Goal: Obtain resource: Obtain resource

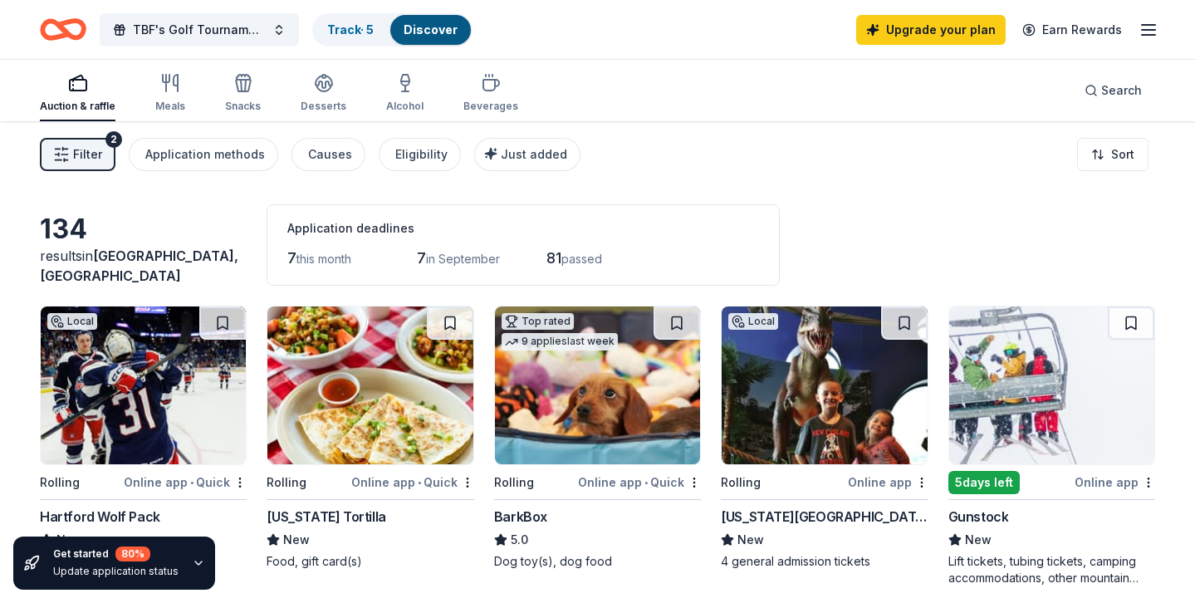
scroll to position [97, 0]
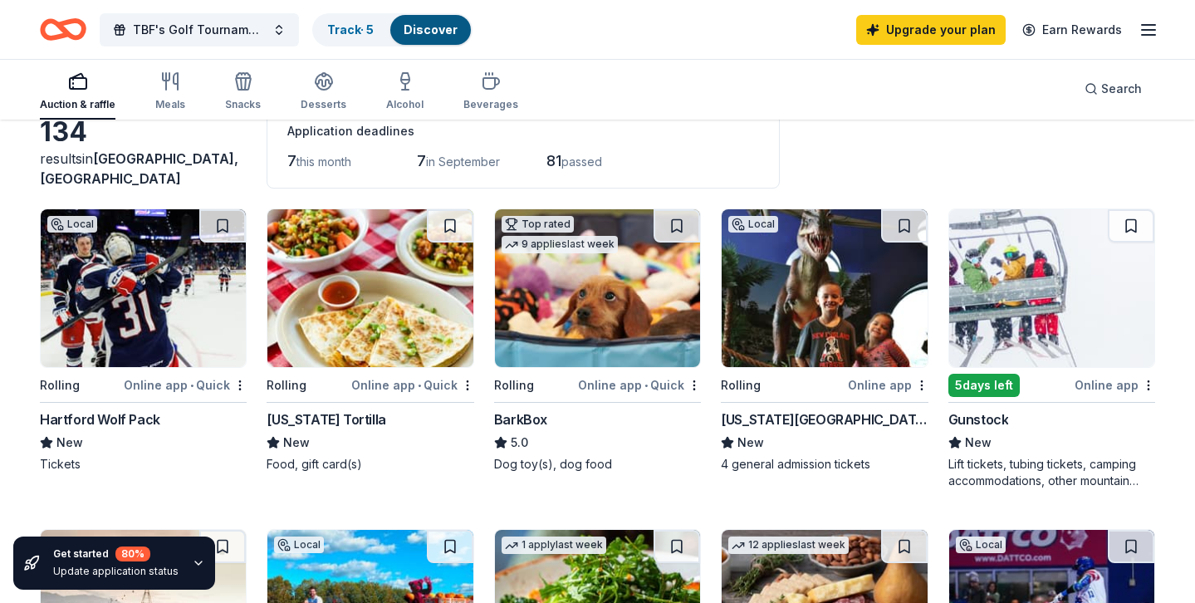
click at [96, 317] on img at bounding box center [143, 288] width 205 height 158
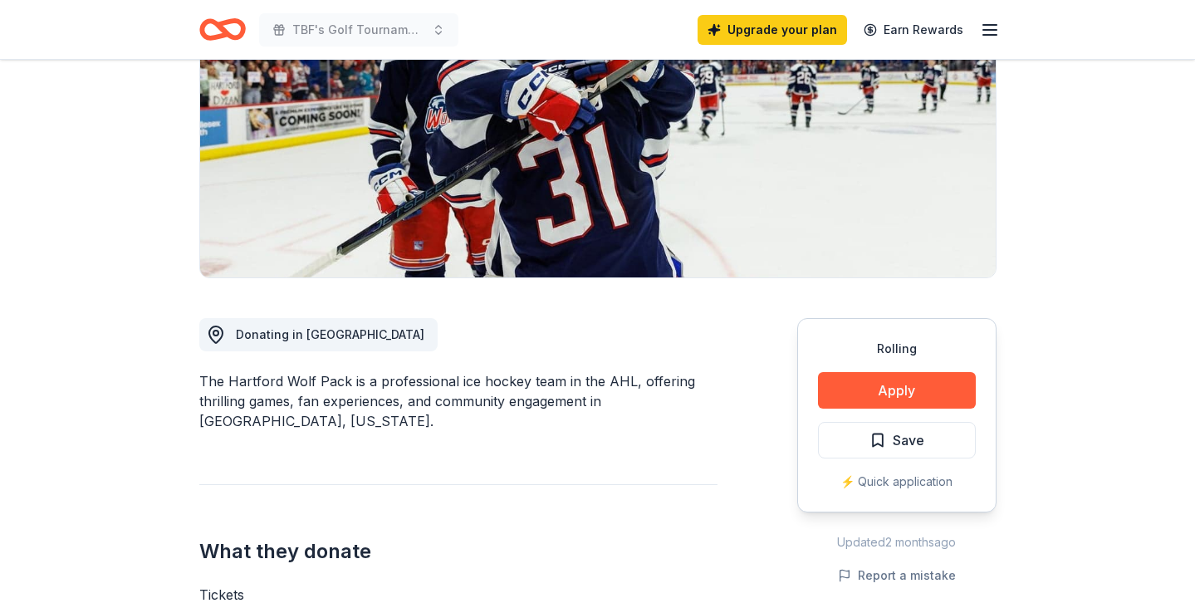
scroll to position [241, 0]
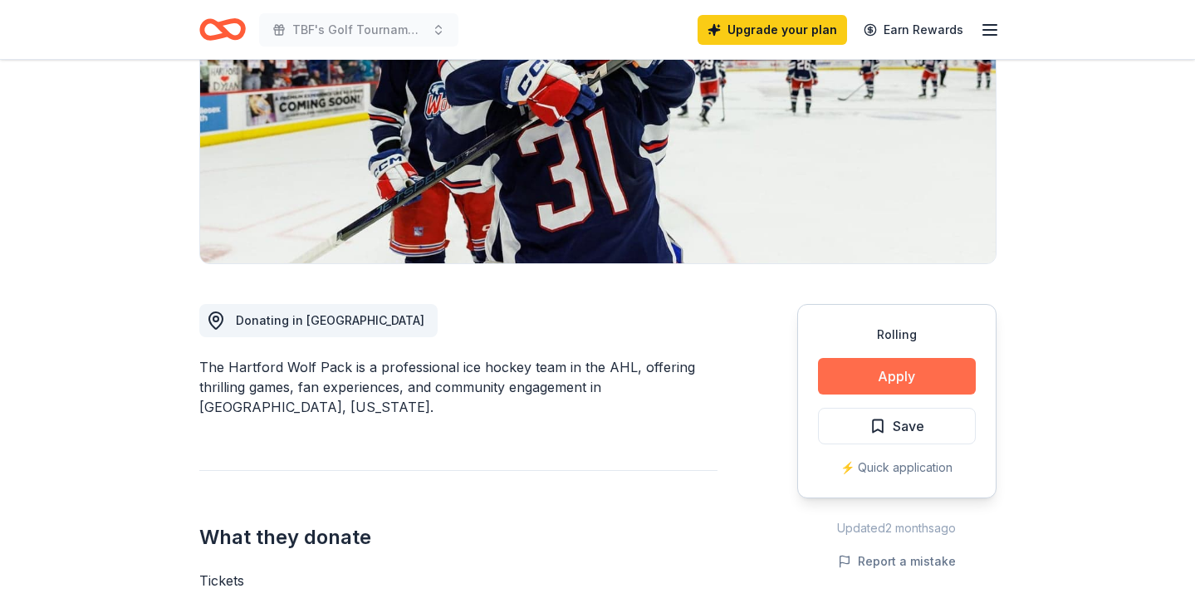
click at [844, 367] on button "Apply" at bounding box center [897, 376] width 158 height 37
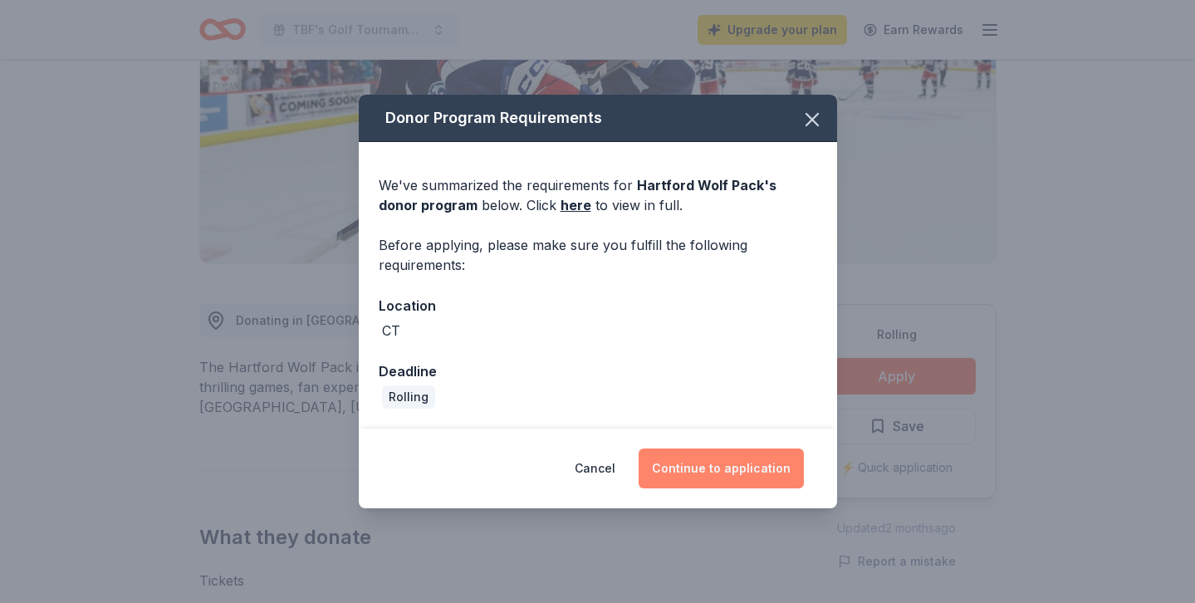
click at [674, 476] on button "Continue to application" at bounding box center [721, 469] width 165 height 40
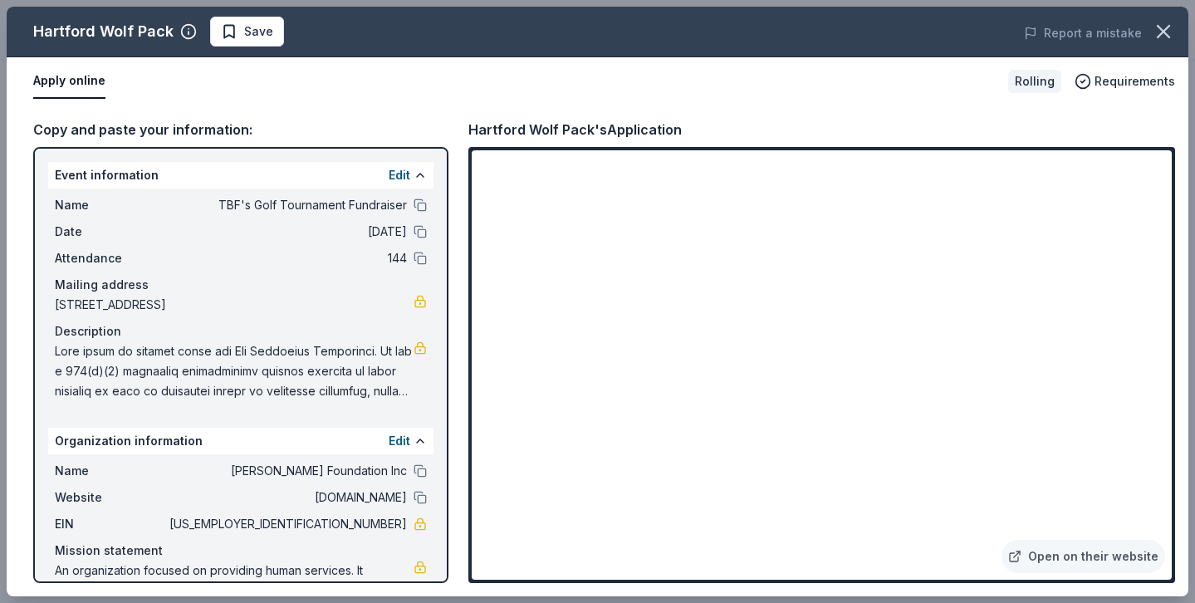
scroll to position [39, 0]
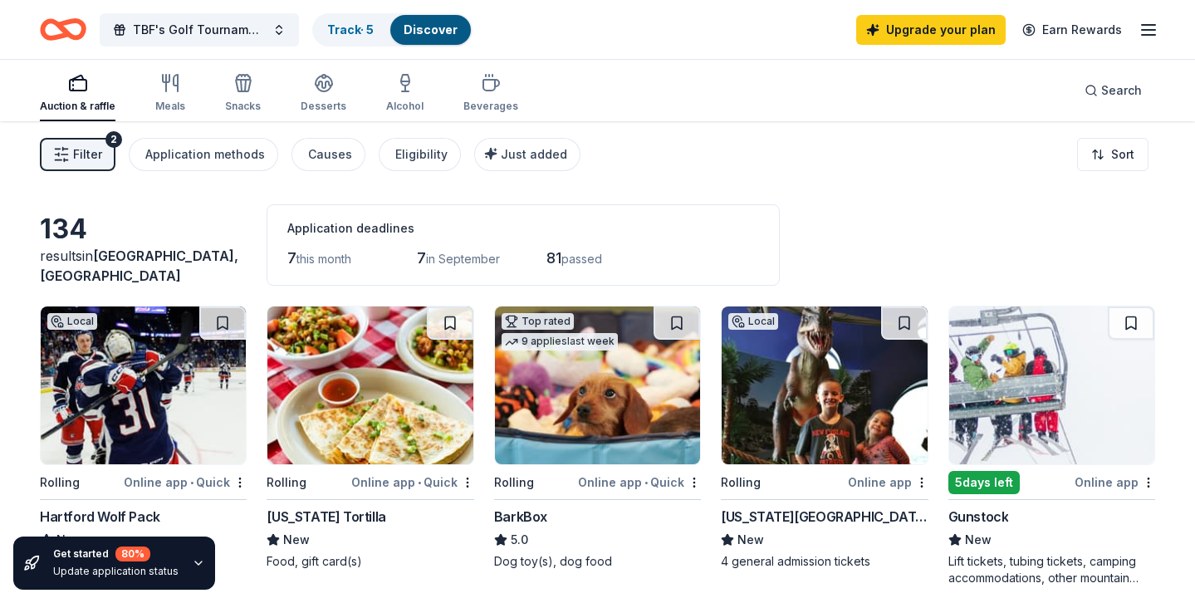
click at [111, 398] on img at bounding box center [143, 386] width 205 height 158
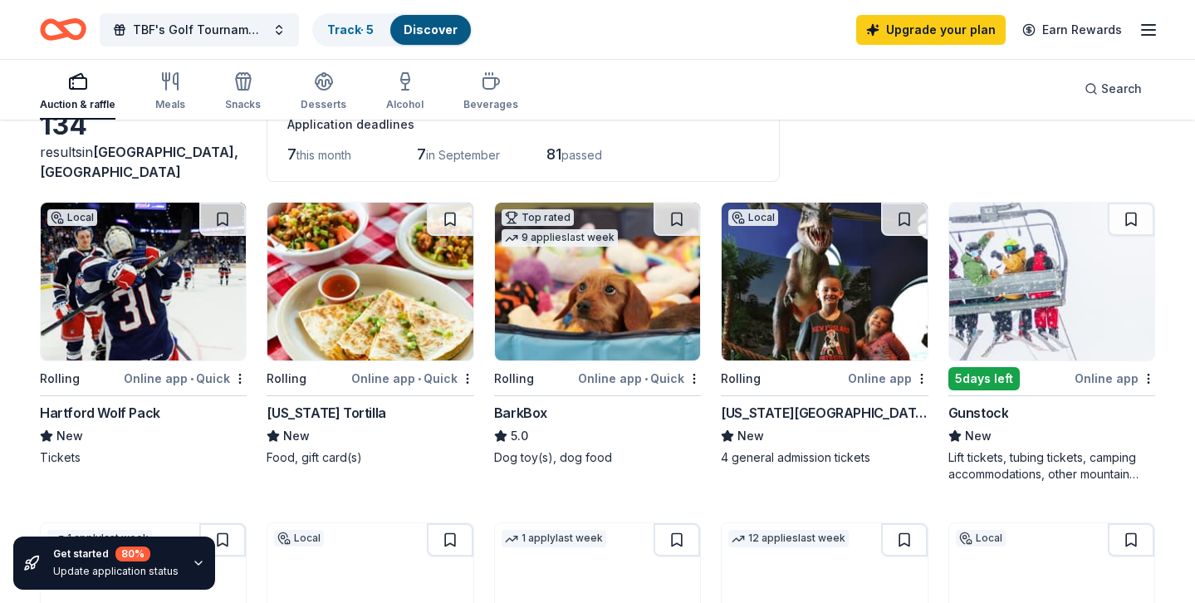
scroll to position [106, 0]
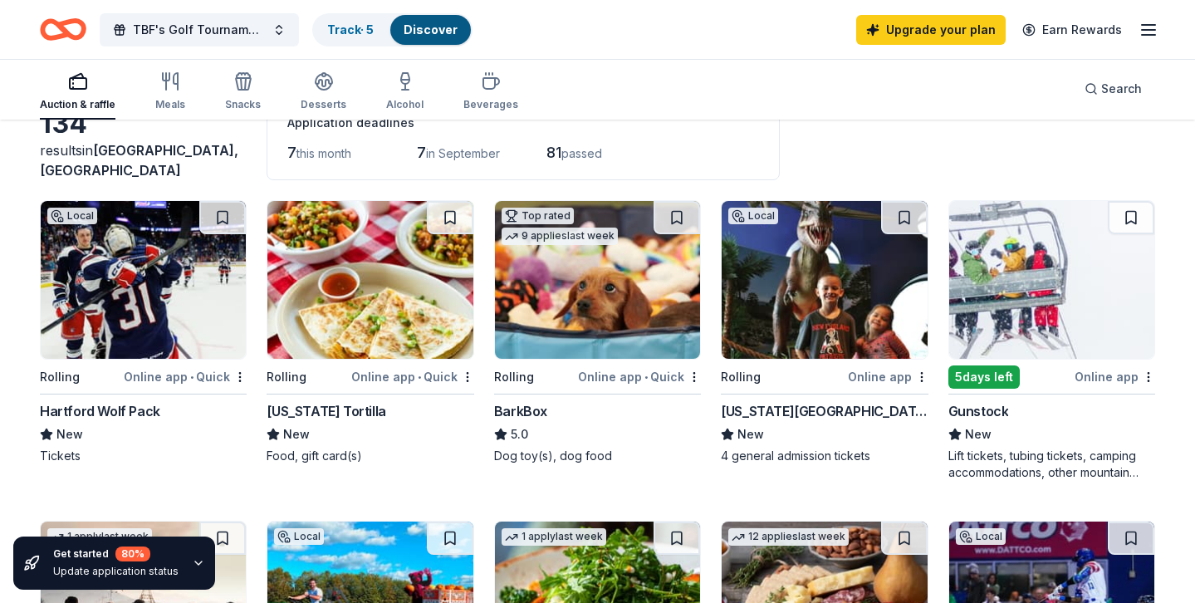
click at [988, 410] on div "Gunstock" at bounding box center [979, 411] width 61 height 20
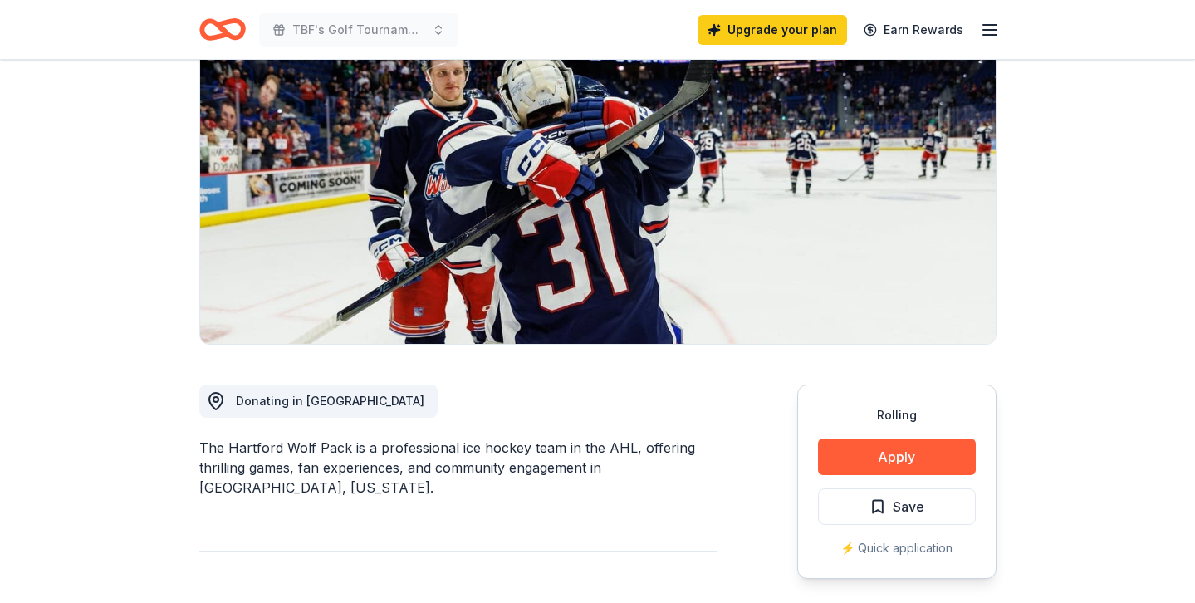
scroll to position [161, 0]
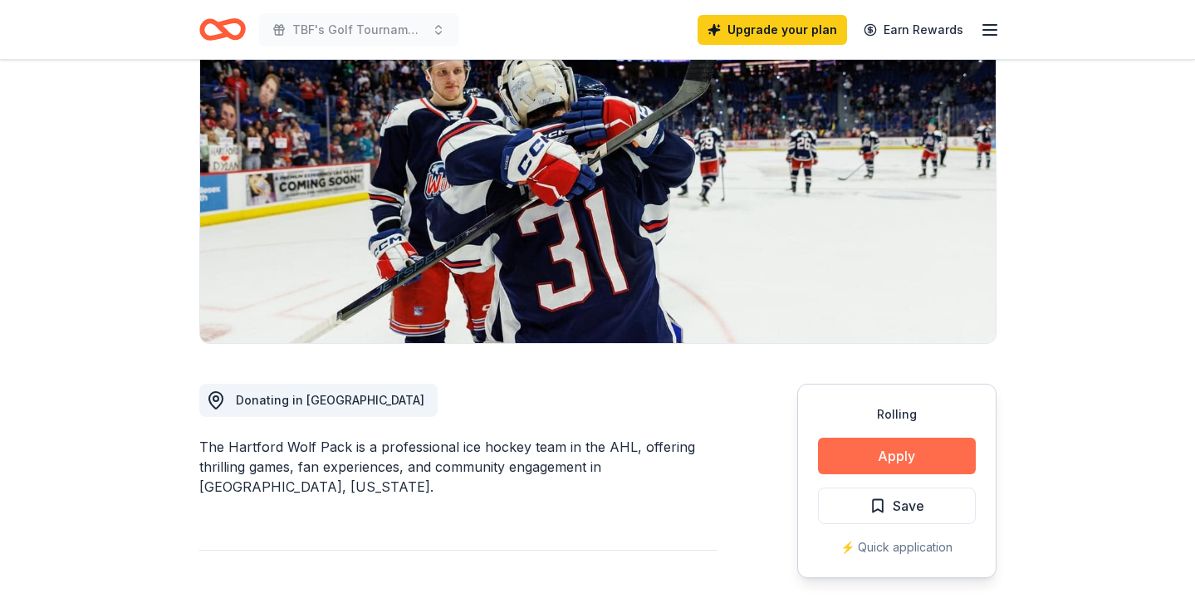
click at [861, 459] on button "Apply" at bounding box center [897, 456] width 158 height 37
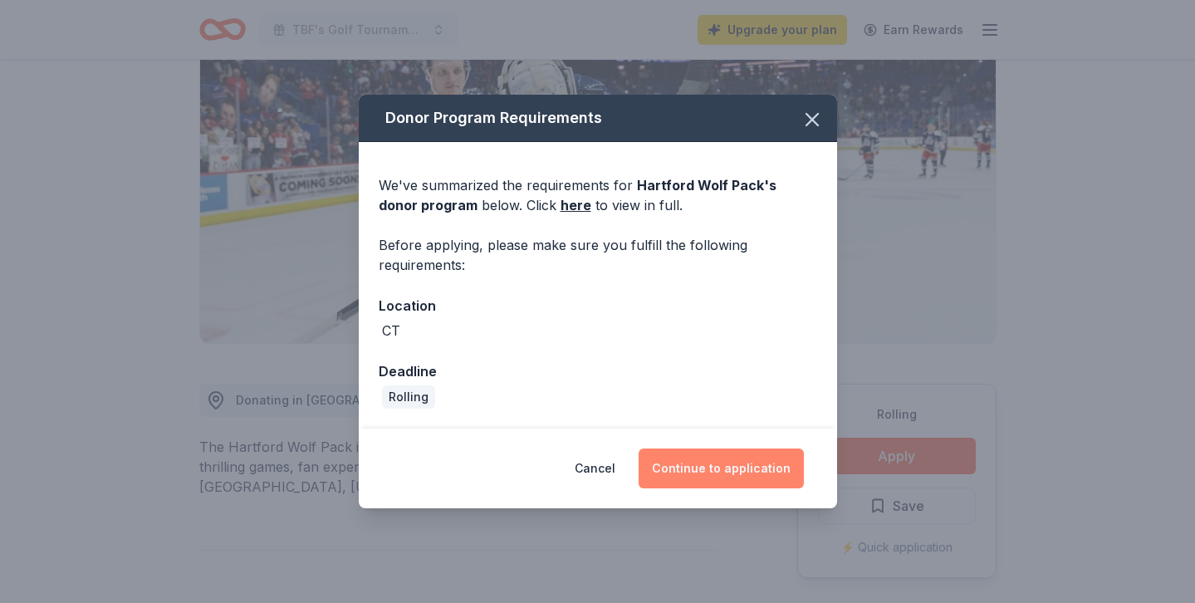
click at [717, 465] on button "Continue to application" at bounding box center [721, 469] width 165 height 40
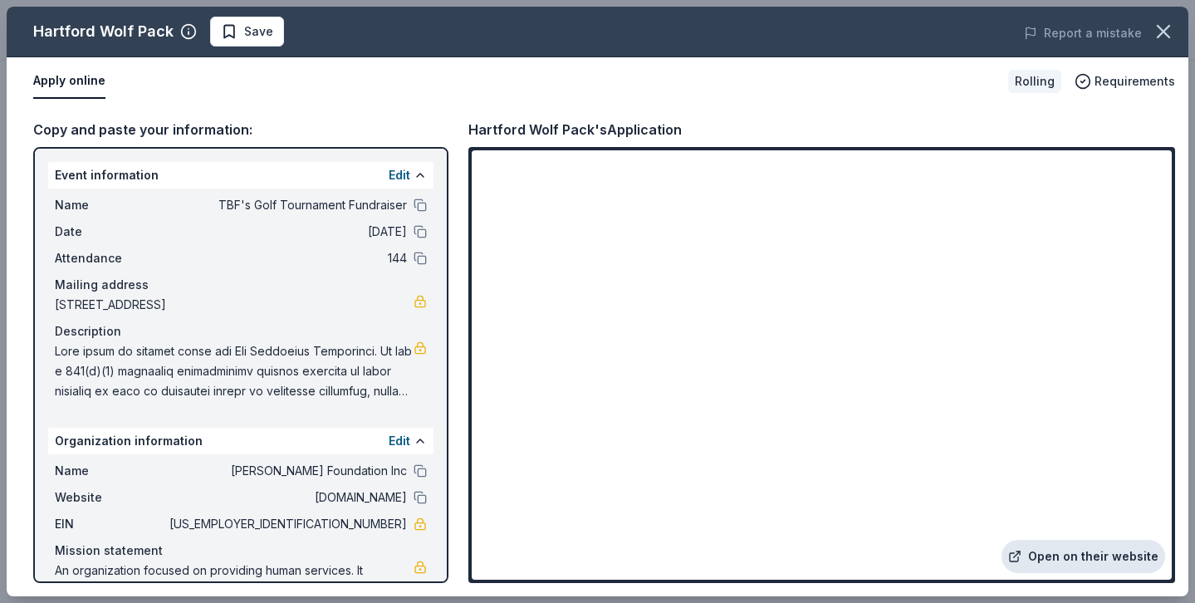
click at [1075, 554] on link "Open on their website" at bounding box center [1084, 556] width 164 height 33
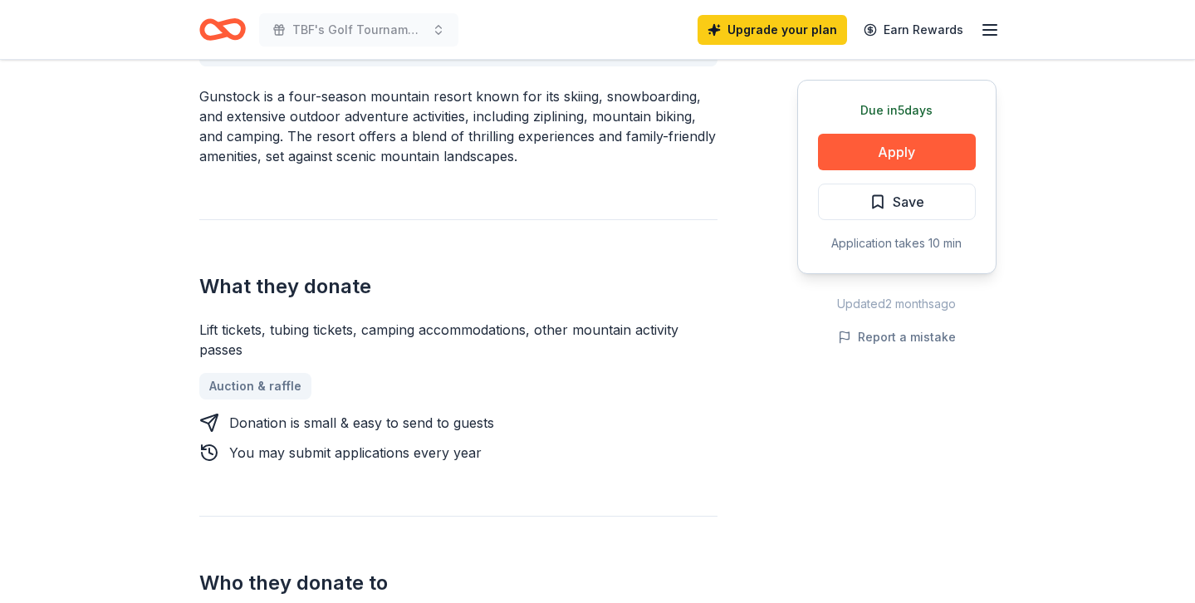
scroll to position [503, 0]
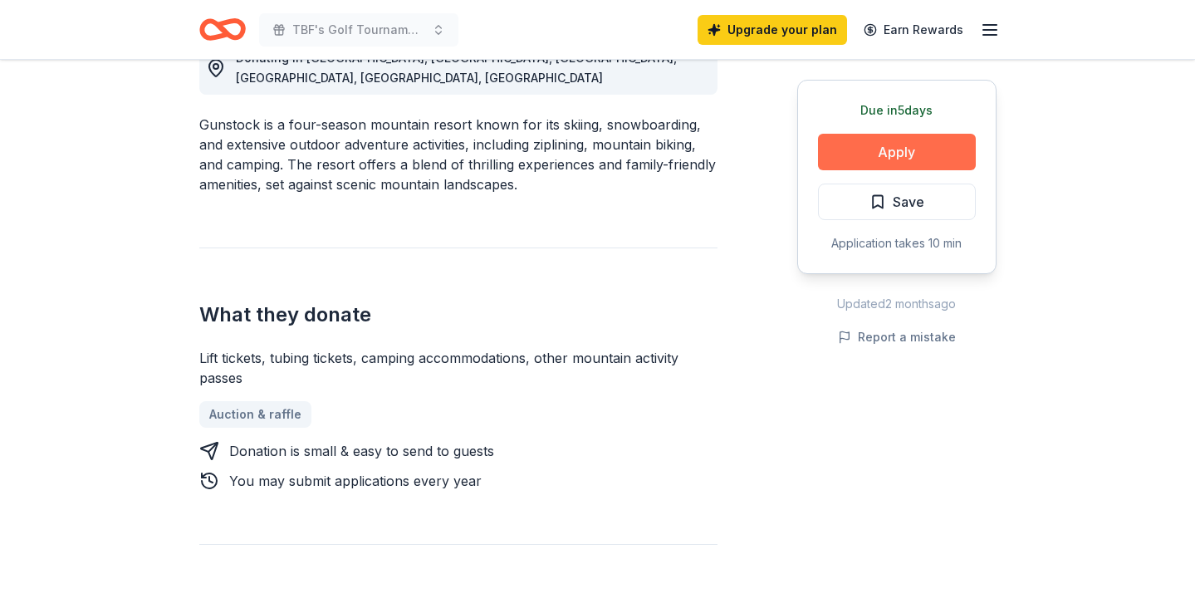
click at [912, 153] on button "Apply" at bounding box center [897, 152] width 158 height 37
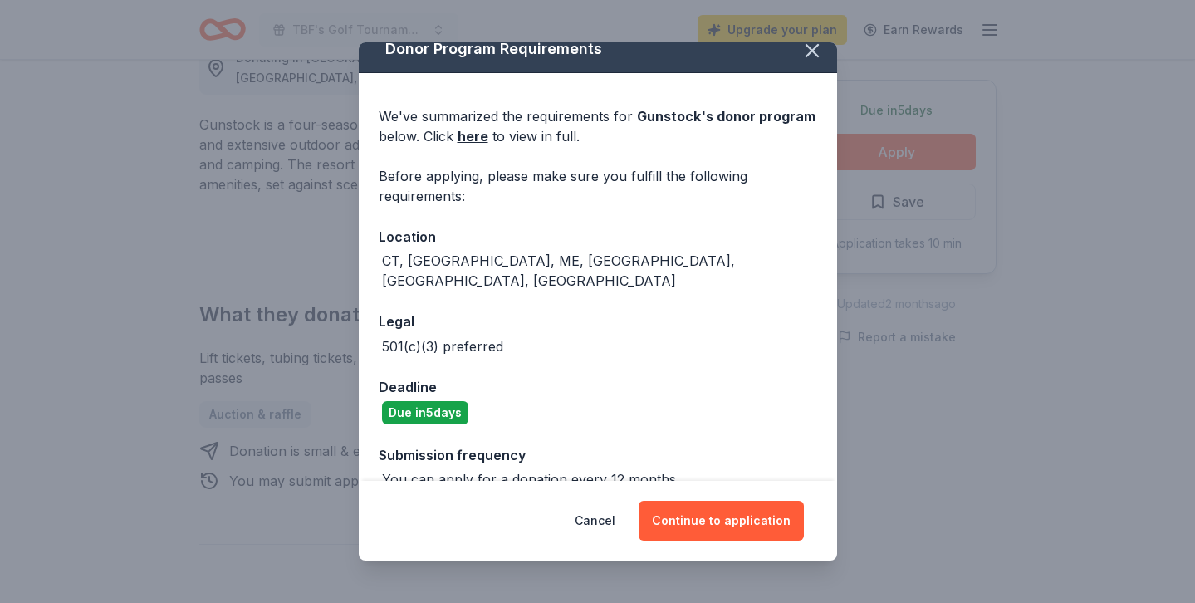
scroll to position [0, 0]
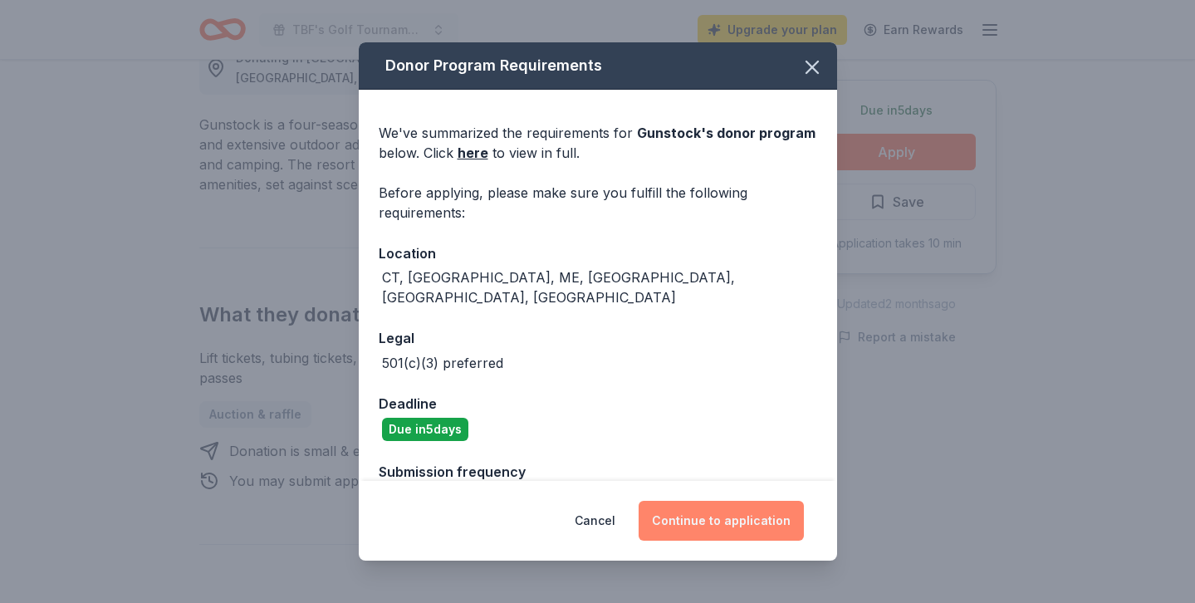
click at [747, 523] on button "Continue to application" at bounding box center [721, 521] width 165 height 40
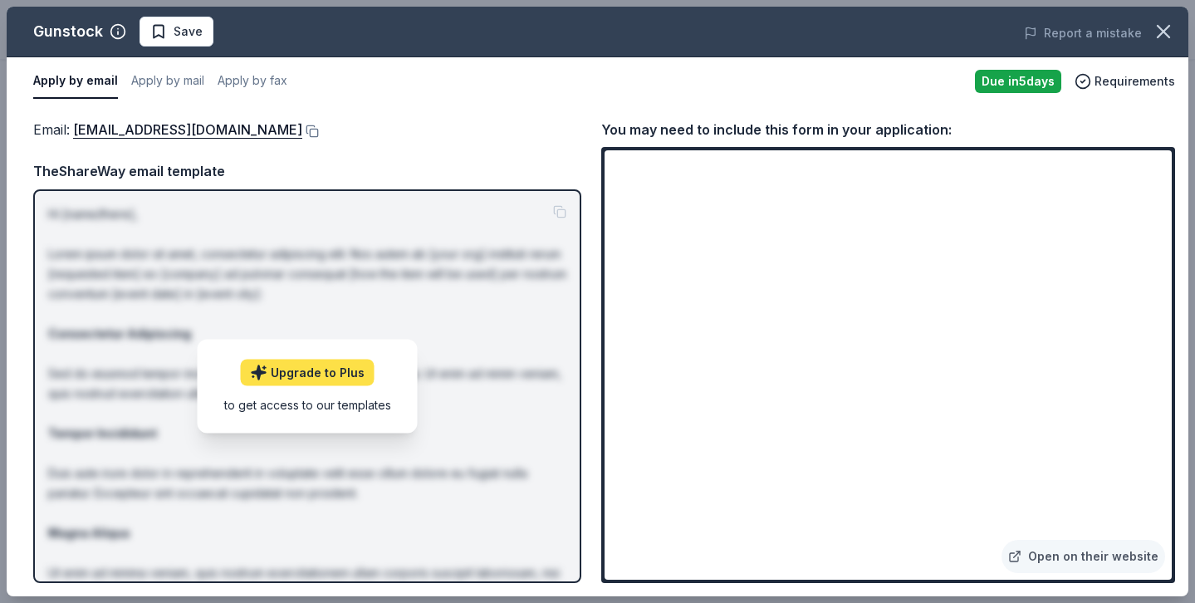
click at [302, 366] on link "Upgrade to Plus" at bounding box center [308, 372] width 134 height 27
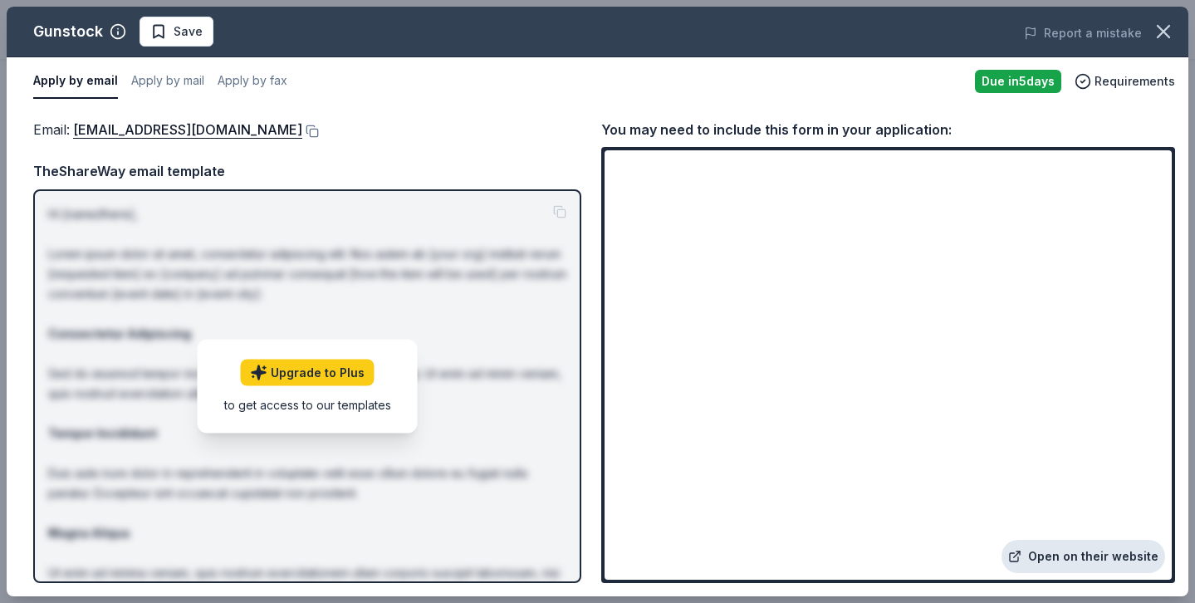
click at [1051, 551] on link "Open on their website" at bounding box center [1084, 556] width 164 height 33
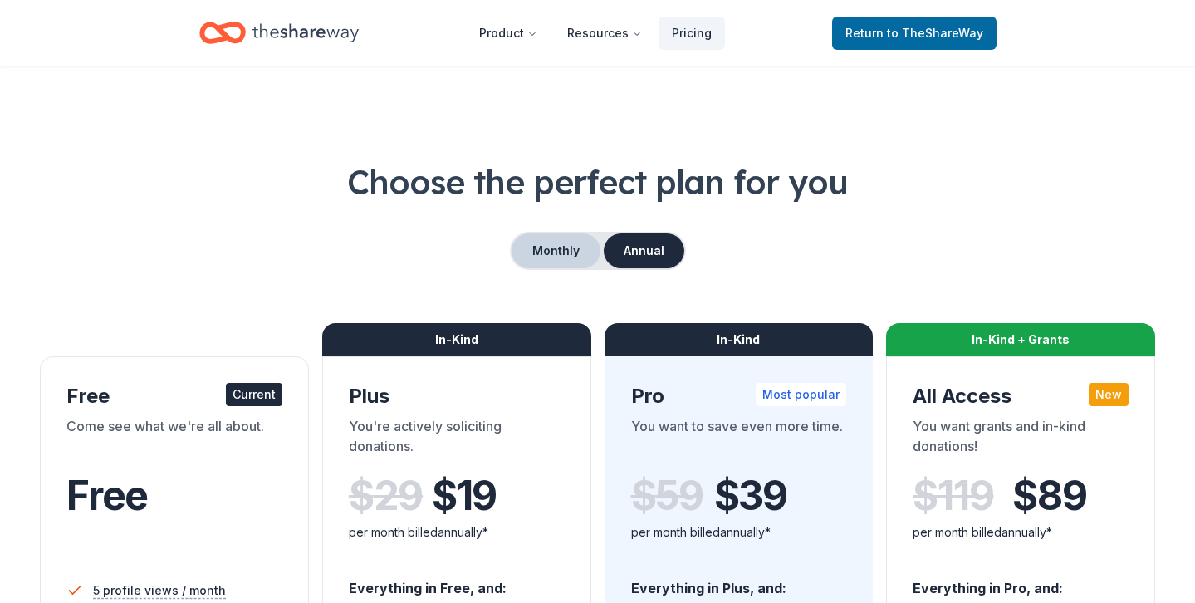
click at [566, 245] on button "Monthly" at bounding box center [556, 250] width 89 height 35
